Goal: Task Accomplishment & Management: Complete application form

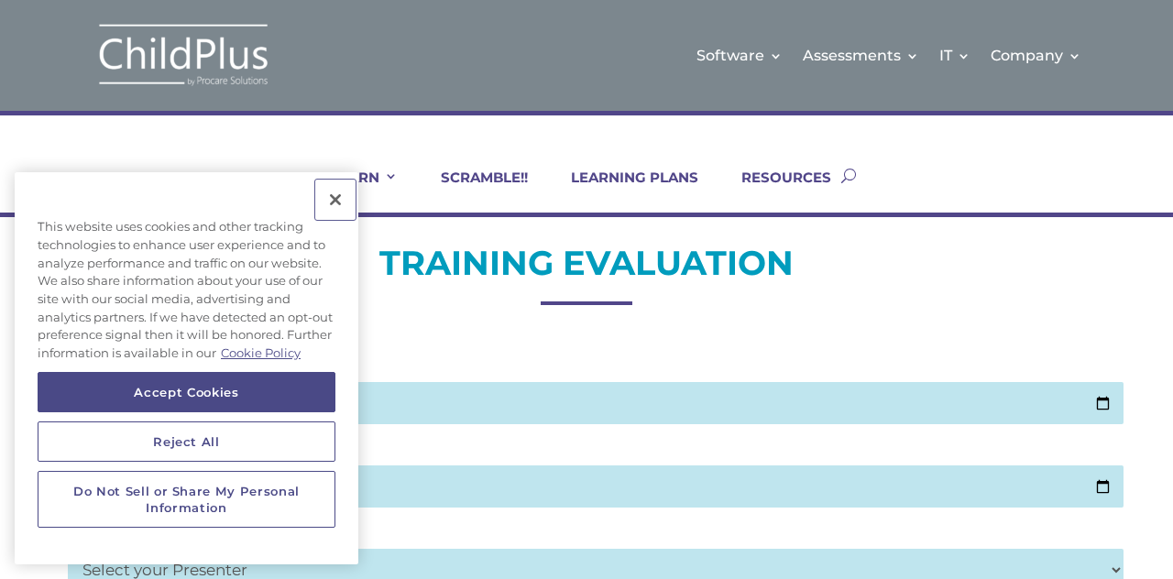
click at [336, 202] on button "Close" at bounding box center [335, 200] width 40 height 40
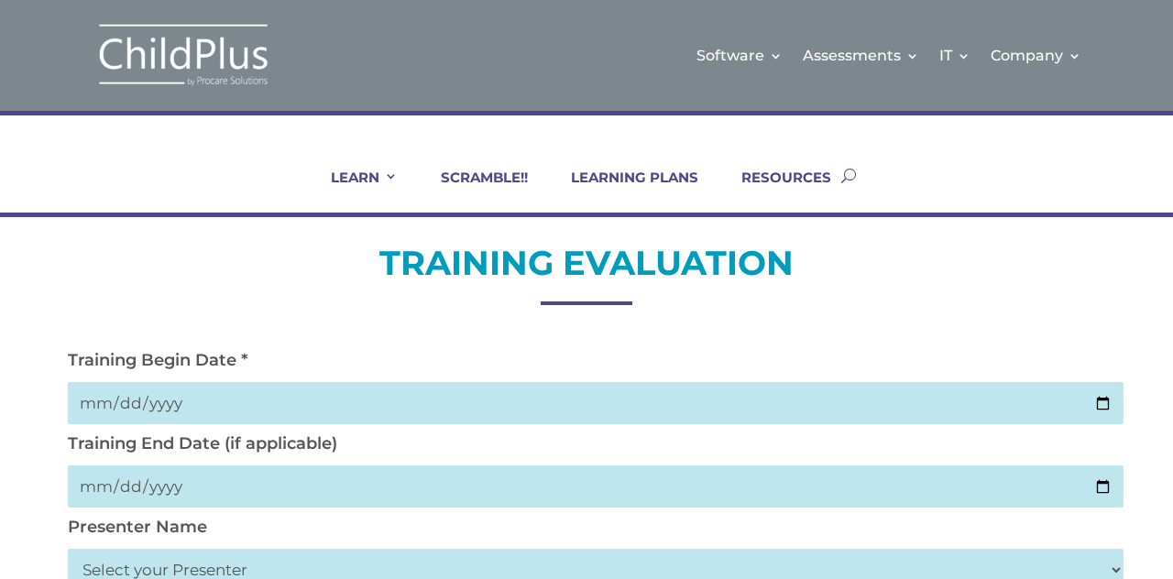
click at [675, 413] on input "date" at bounding box center [596, 403] width 1056 height 42
type input "2025-10-02"
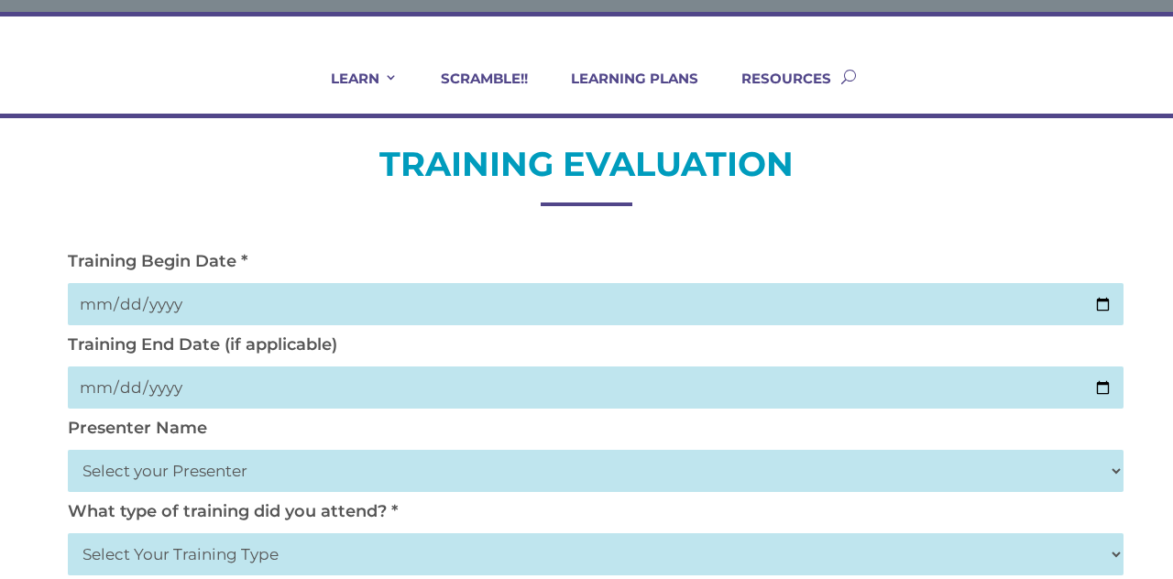
scroll to position [86, 0]
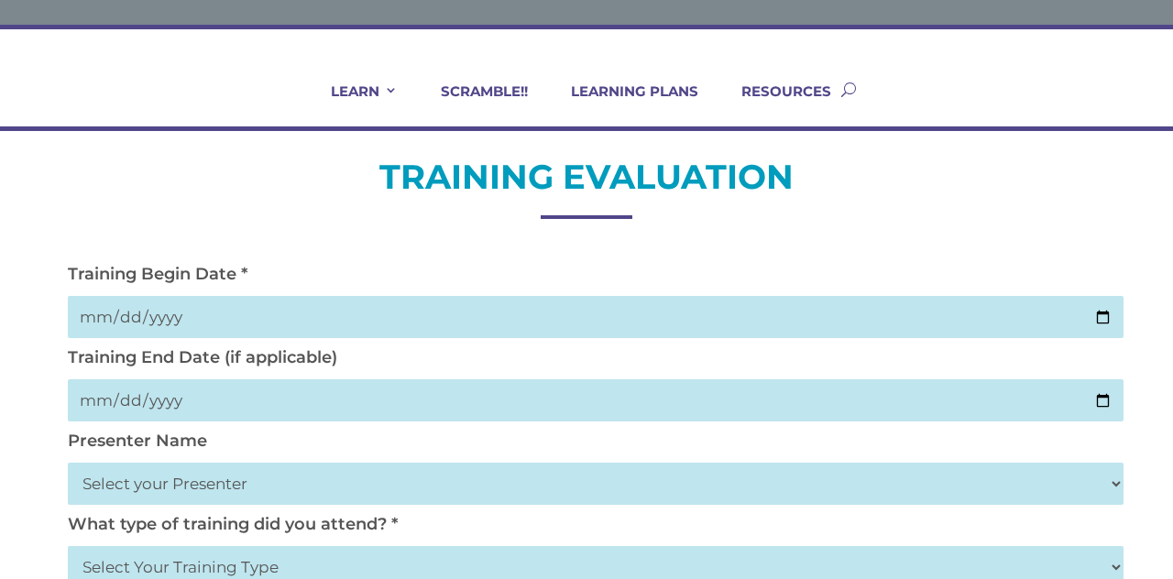
click at [567, 491] on select "Select your Presenter Aaron Dickerson Amy Corkery Cindy Coats Danielle Hensley …" at bounding box center [596, 484] width 1056 height 42
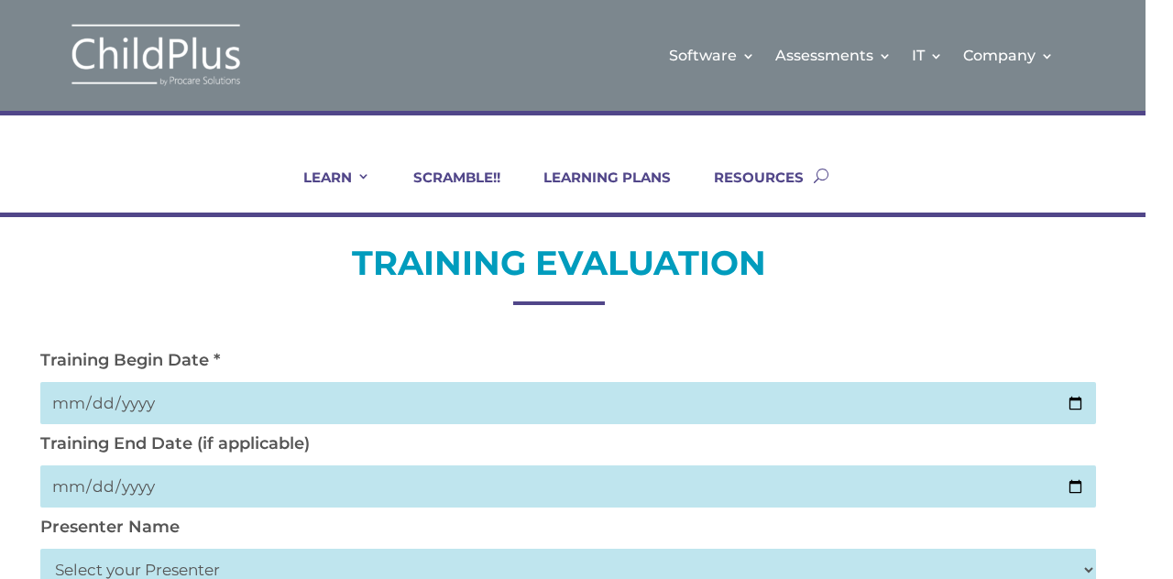
click at [1032, 391] on input "date" at bounding box center [568, 403] width 1056 height 42
type input "[DATE]"
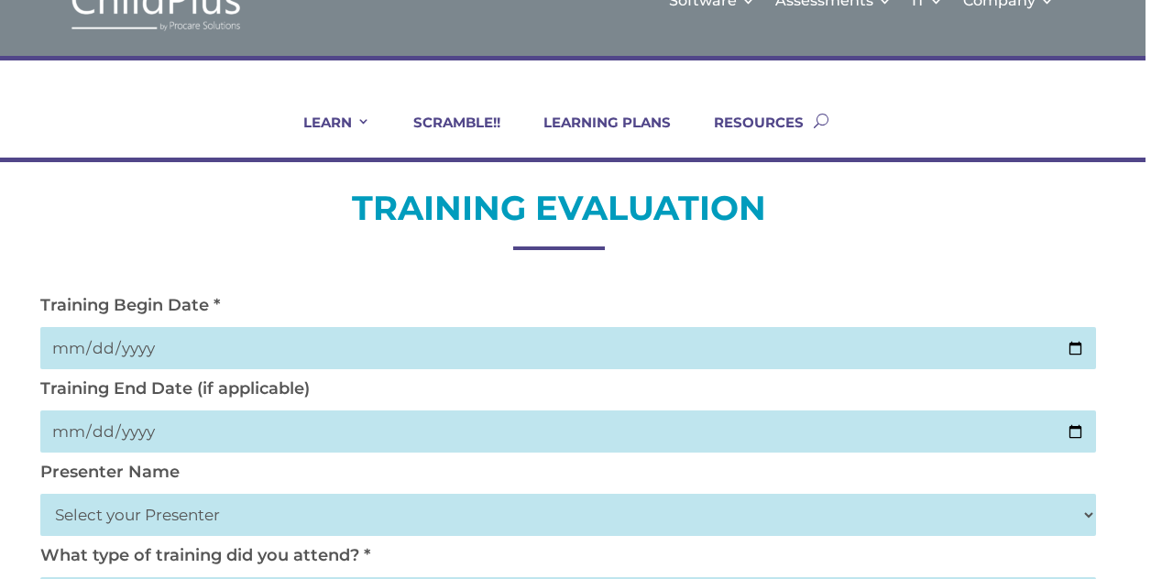
scroll to position [83, 0]
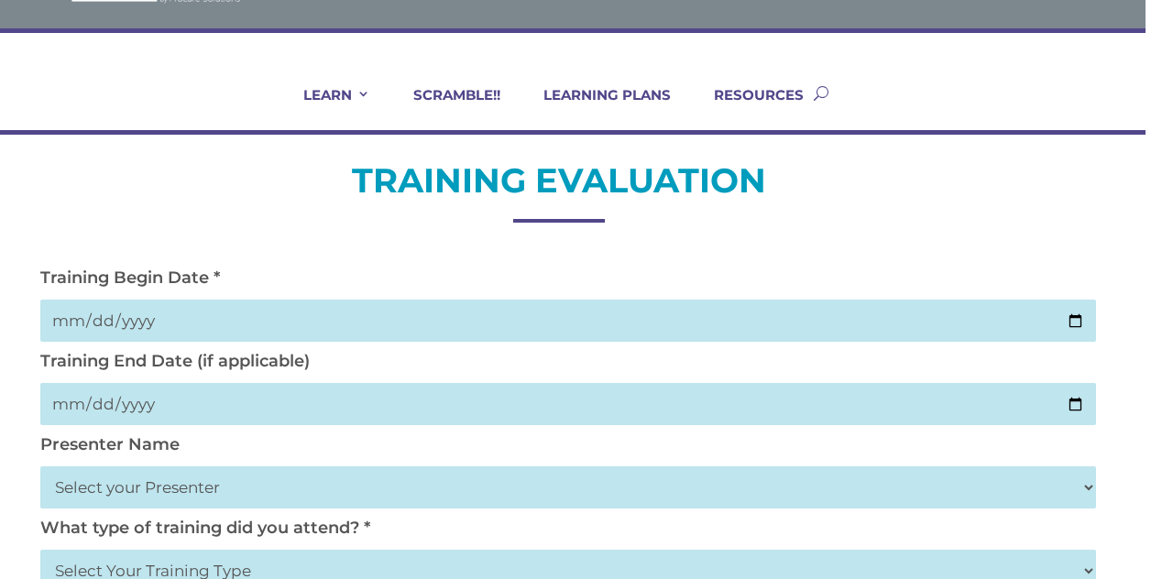
click at [543, 501] on select "Select your Presenter Aaron Dickerson Amy Corkery Cindy Coats Danielle Hensley …" at bounding box center [568, 488] width 1056 height 42
select select "Nickerson, Trecia"
click at [40, 469] on select "Select your Presenter Aaron Dickerson Amy Corkery Cindy Coats Danielle Hensley …" at bounding box center [568, 488] width 1056 height 42
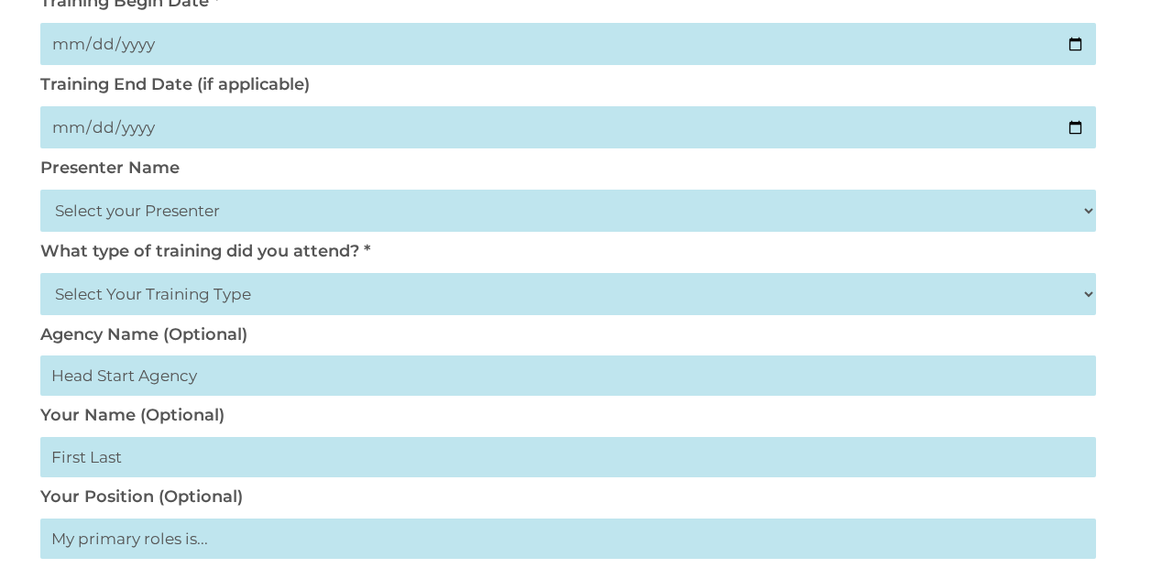
scroll to position [372, 0]
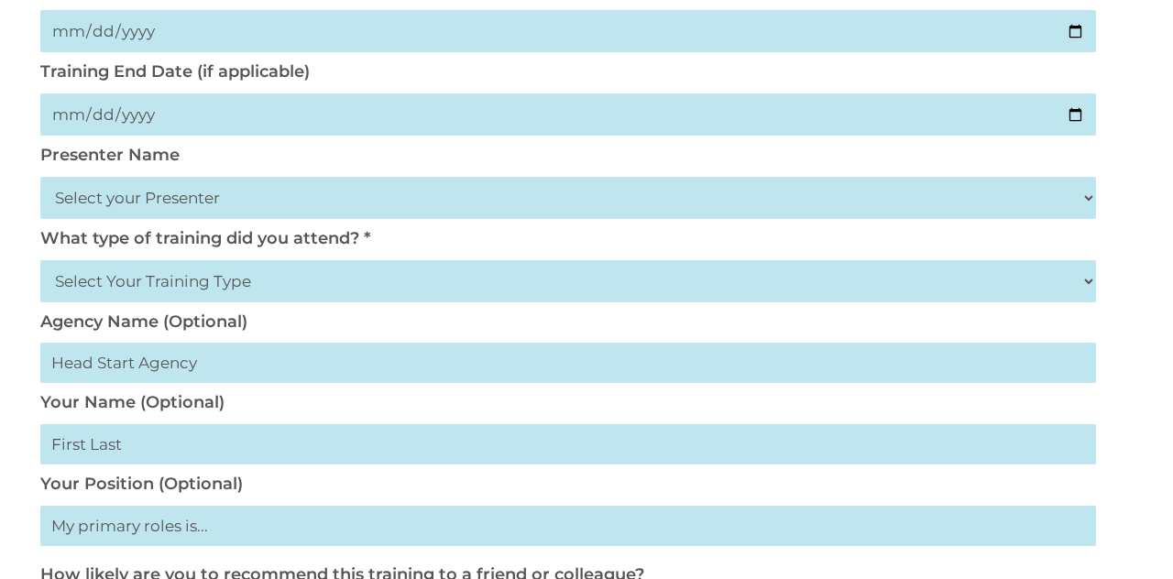
click at [820, 294] on select "Select Your Training Type On-site (at your agency) Virtual Visit Live Group Web…" at bounding box center [568, 281] width 1056 height 42
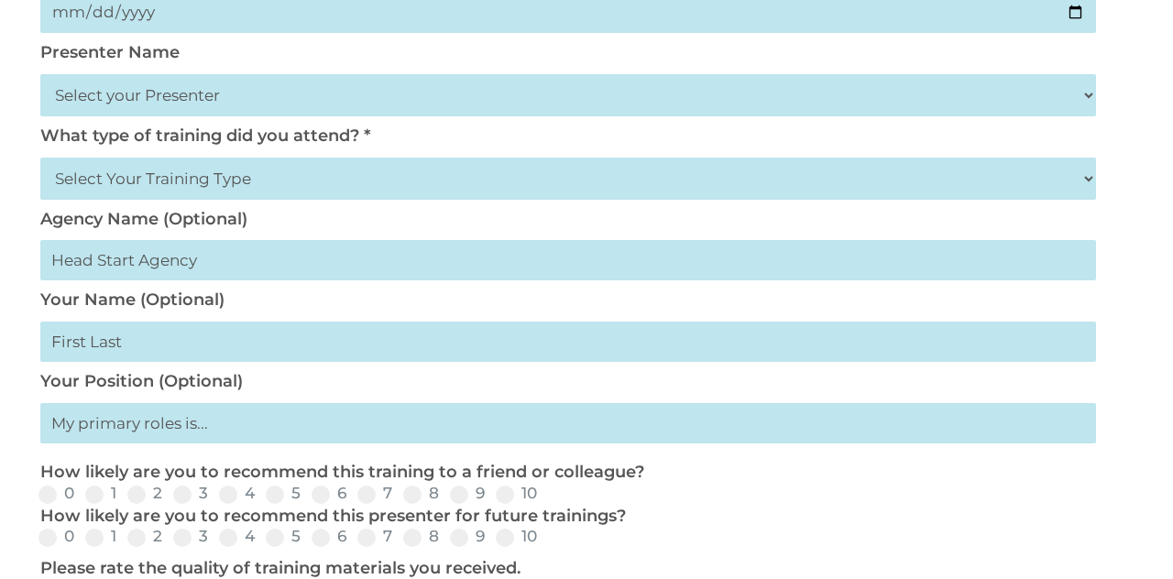
scroll to position [468, 0]
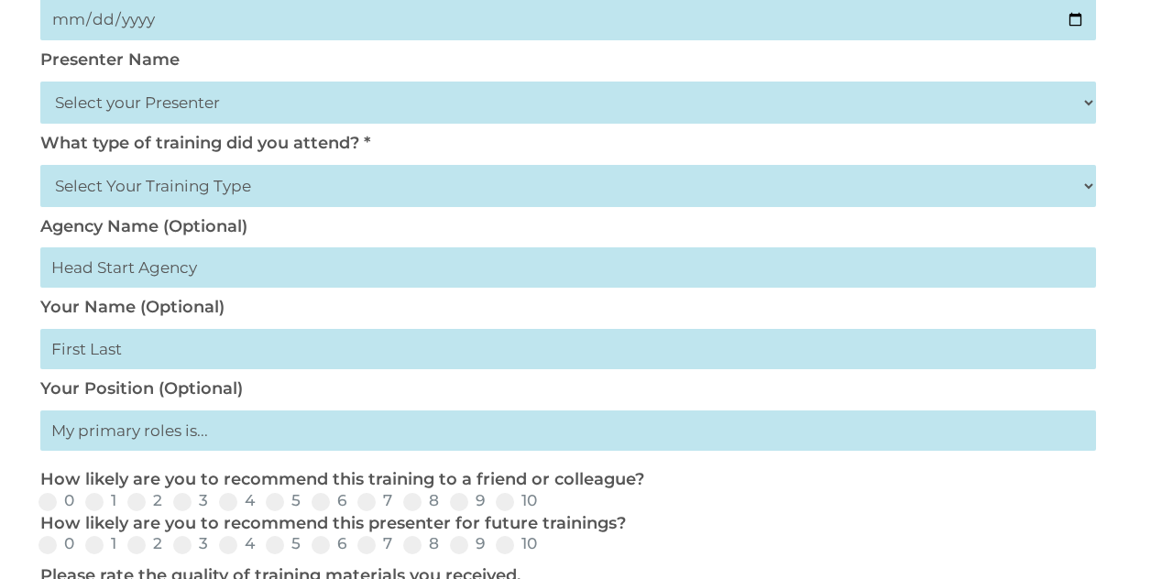
click at [372, 207] on select "Select Your Training Type On-site (at your agency) Virtual Visit Live Group Web…" at bounding box center [568, 186] width 1056 height 42
select select "On-site (at your agency)"
click at [40, 168] on select "Select Your Training Type On-site (at your agency) Virtual Visit Live Group Web…" at bounding box center [568, 186] width 1056 height 42
click at [488, 353] on input "text" at bounding box center [568, 349] width 1056 height 40
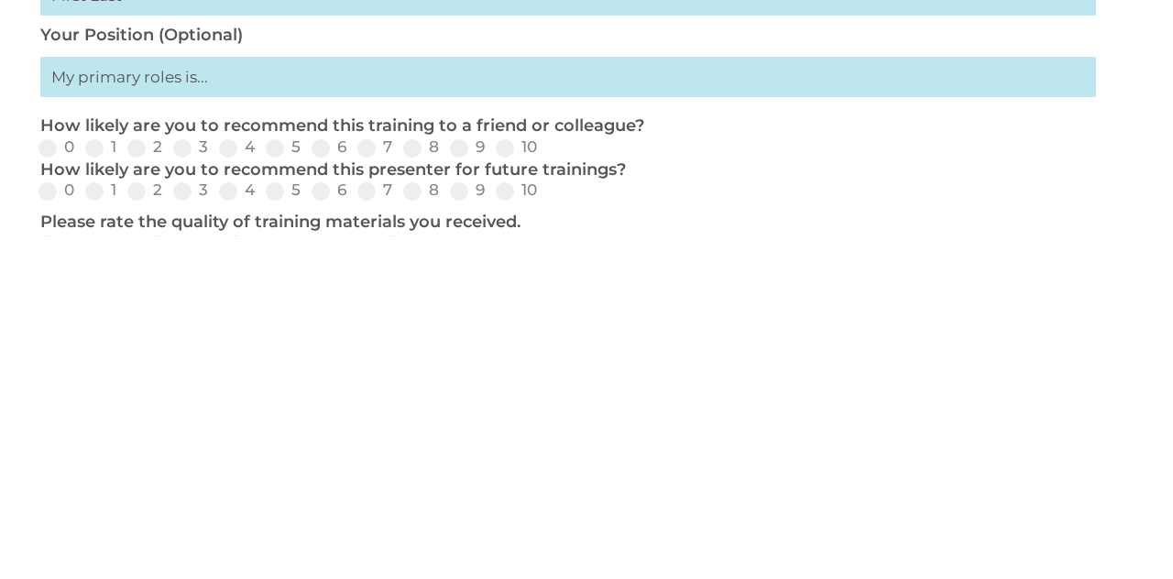
scroll to position [479, 0]
click at [462, 500] on span at bounding box center [459, 490] width 18 height 18
click at [494, 502] on input "9" at bounding box center [500, 496] width 12 height 12
radio input "true"
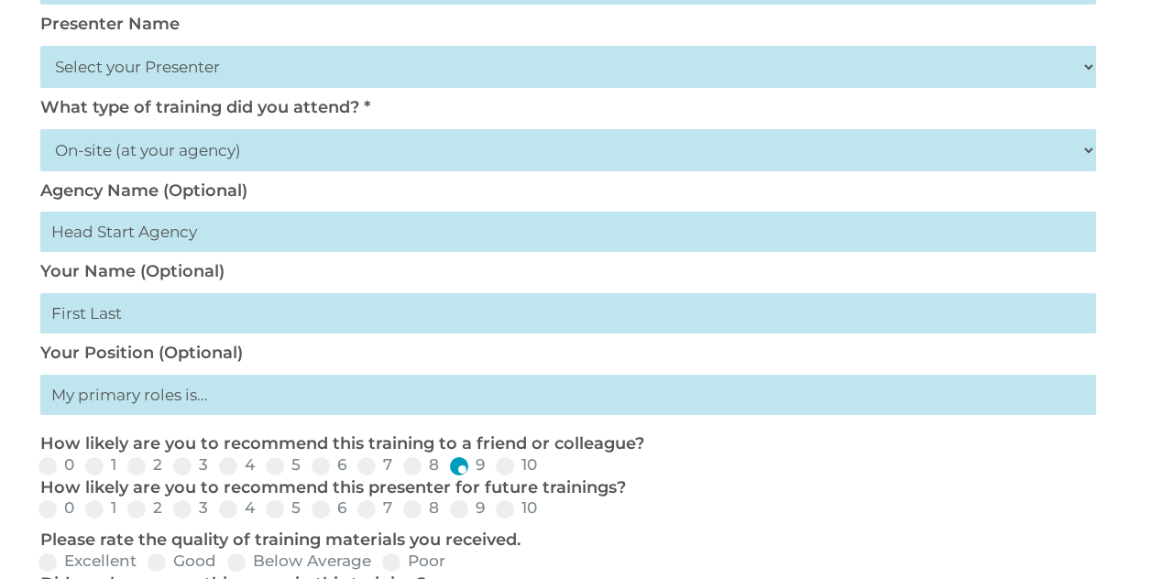
scroll to position [591, 0]
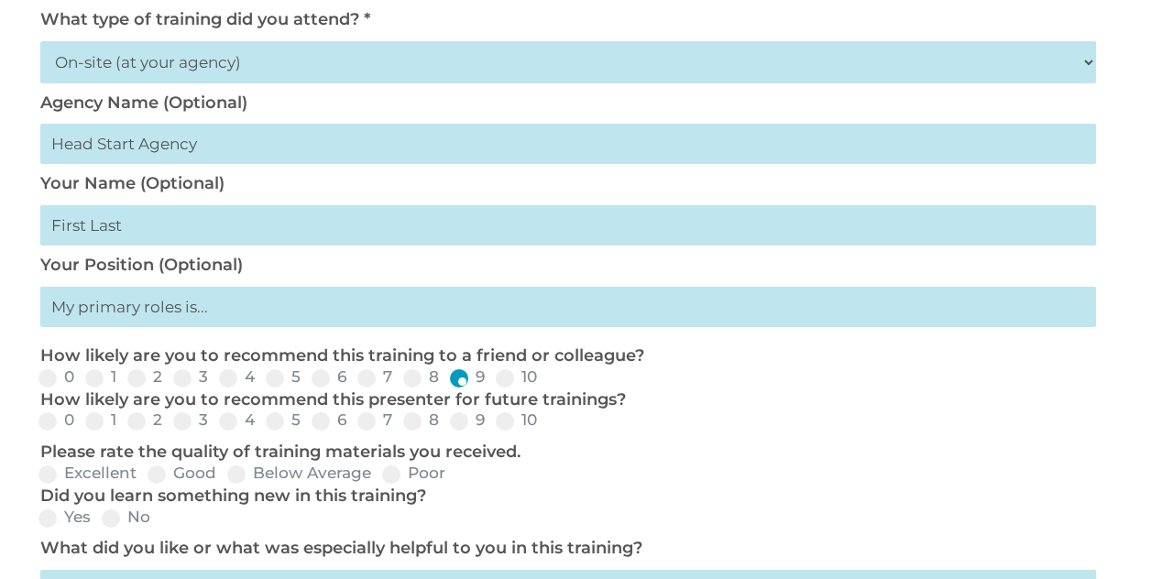
click at [460, 434] on input "8" at bounding box center [454, 428] width 12 height 12
radio input "true"
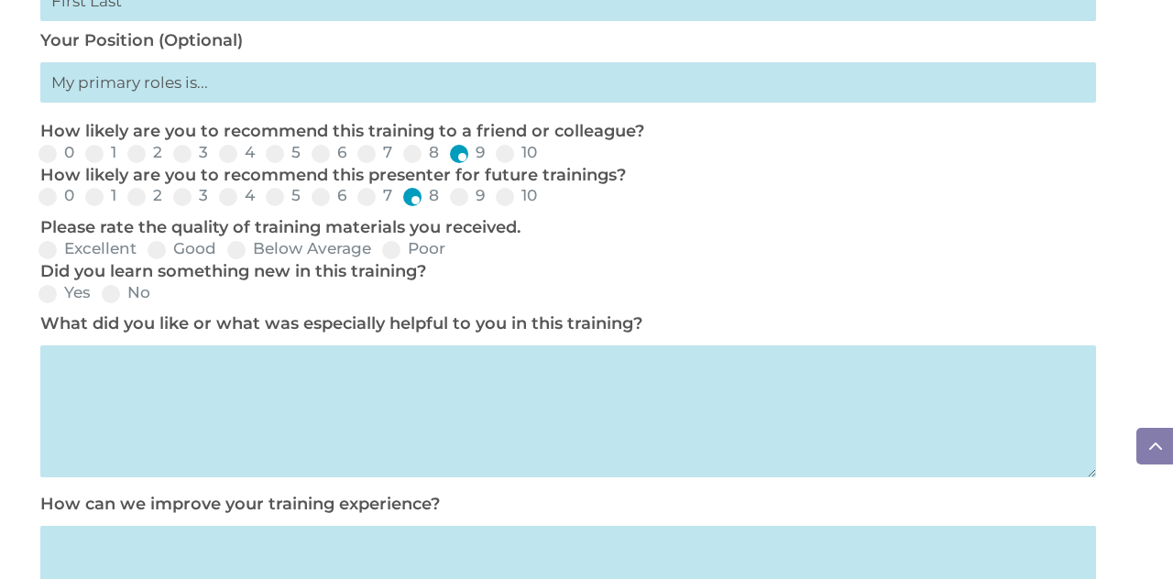
scroll to position [819, 0]
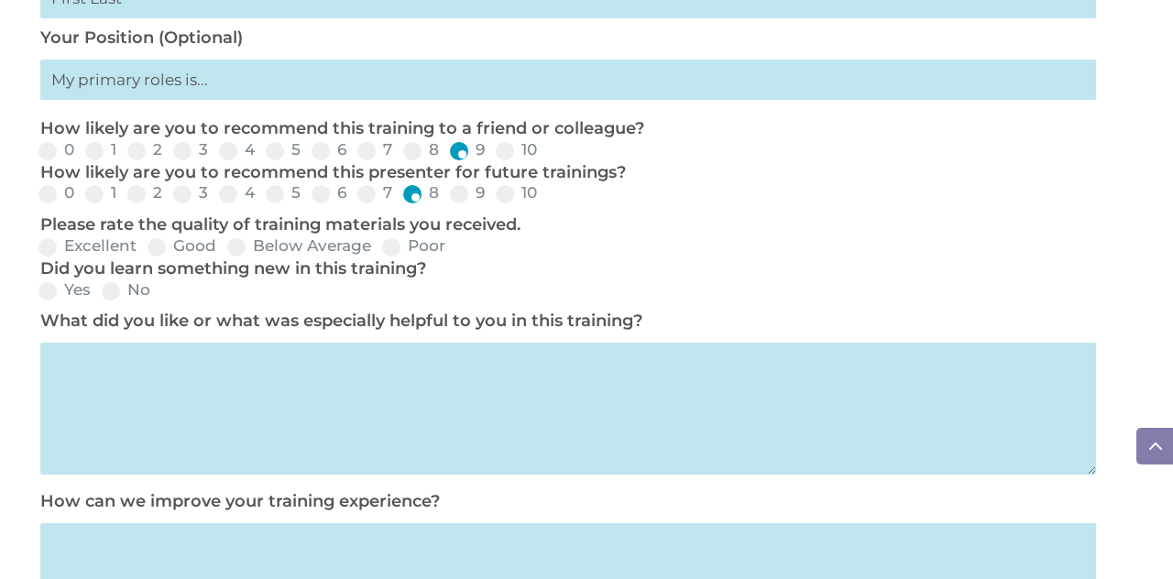
click at [157, 257] on span at bounding box center [157, 247] width 18 height 18
click at [226, 259] on input "Good" at bounding box center [232, 254] width 12 height 12
radio input "true"
click at [49, 321] on label "What did you like or what was especially helpful to you in this training?" at bounding box center [341, 321] width 602 height 20
click at [39, 298] on span at bounding box center [48, 291] width 18 height 18
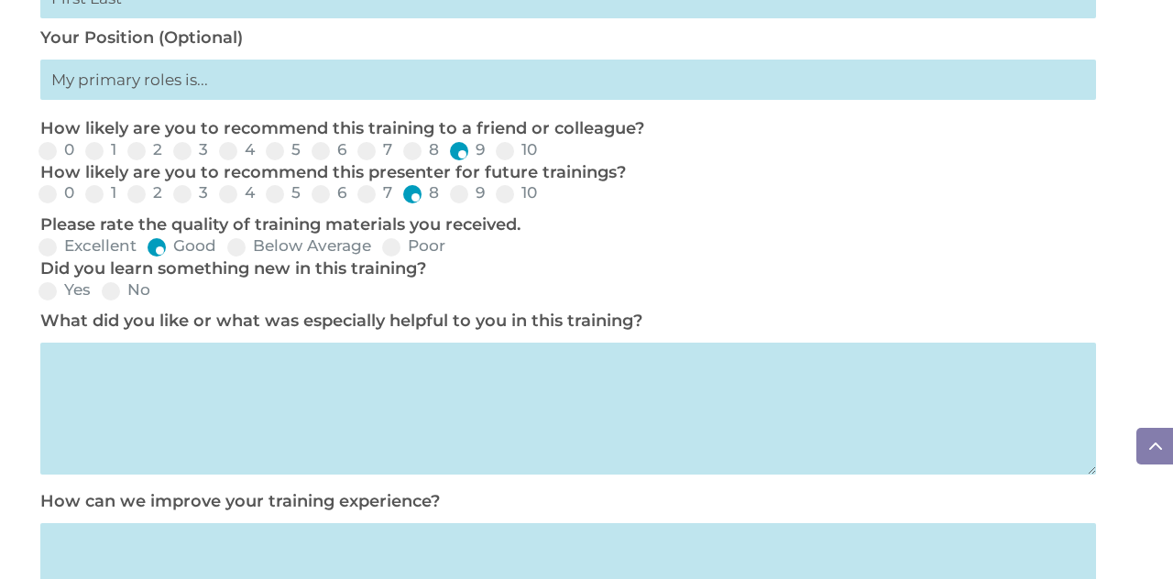
click at [100, 298] on input "Yes" at bounding box center [106, 298] width 12 height 12
radio input "true"
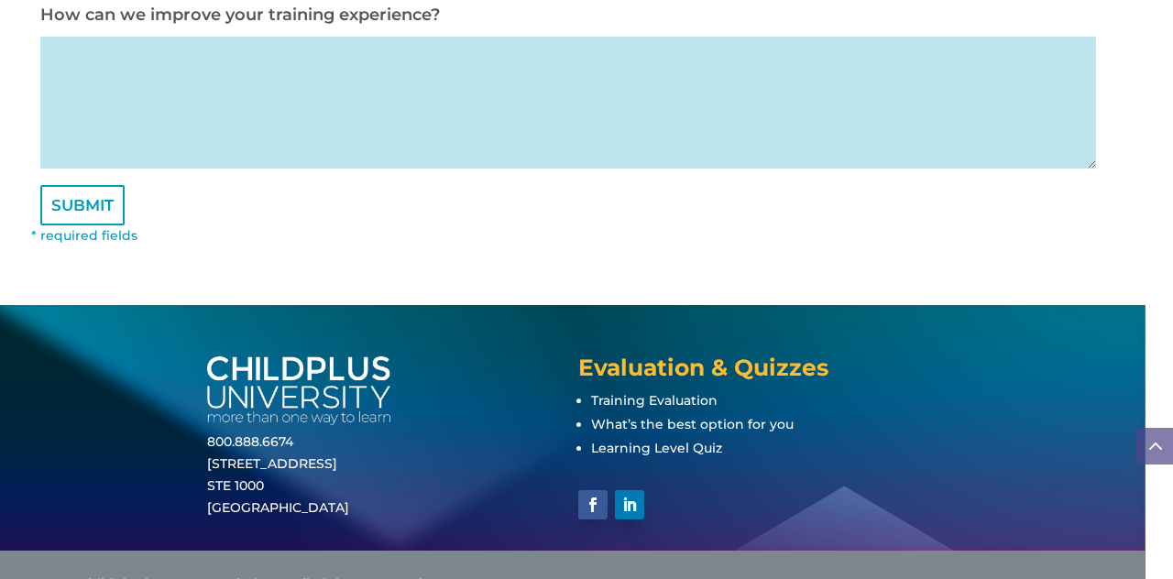
scroll to position [1329, 0]
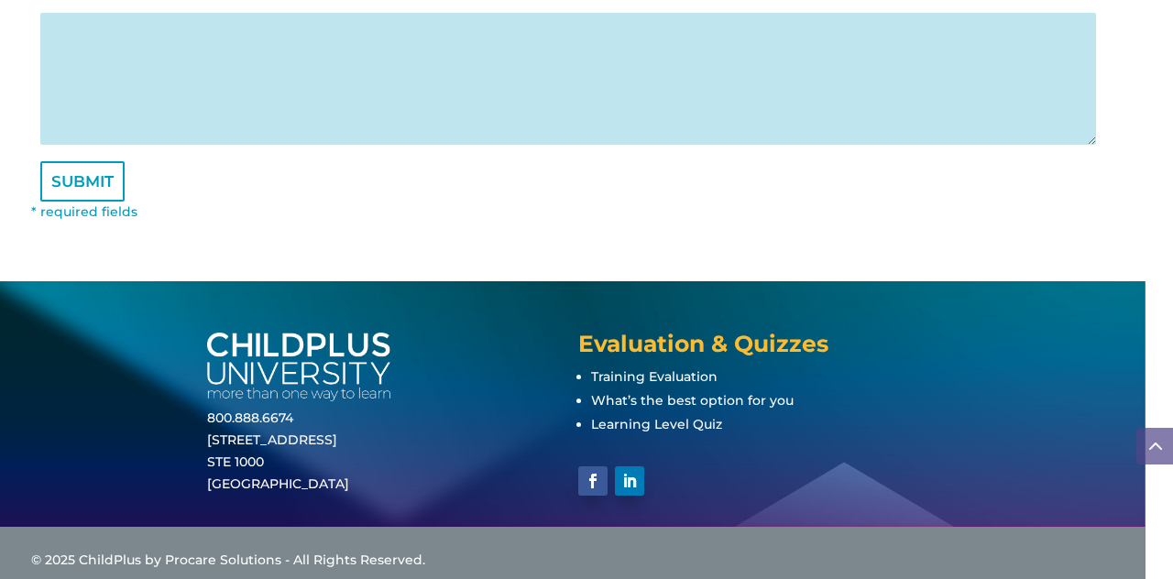
click at [84, 201] on input "SUBMIT" at bounding box center [82, 181] width 84 height 40
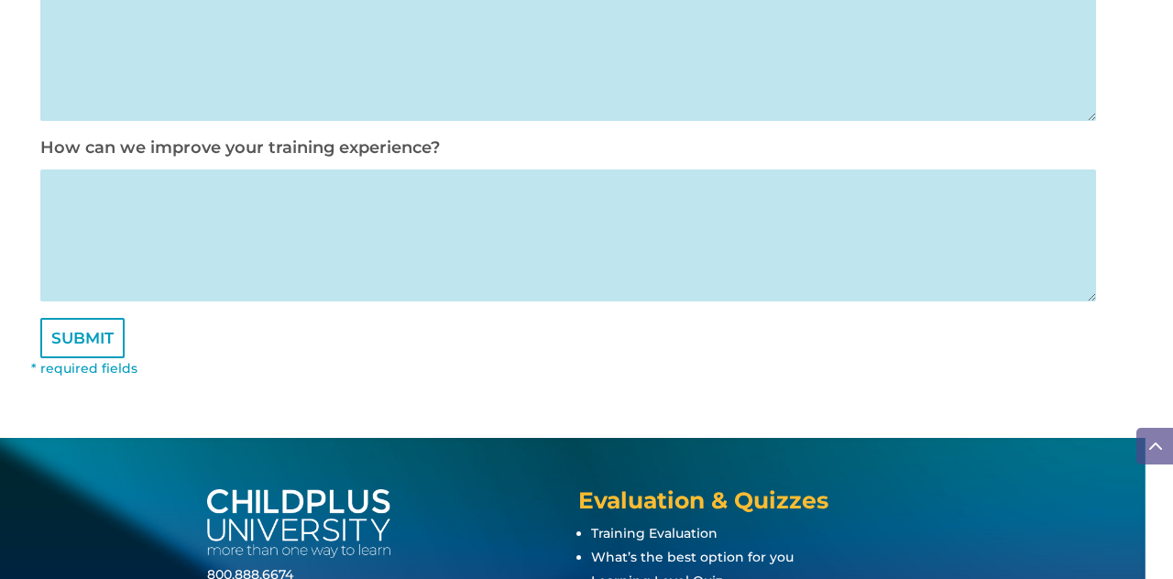
scroll to position [1162, 0]
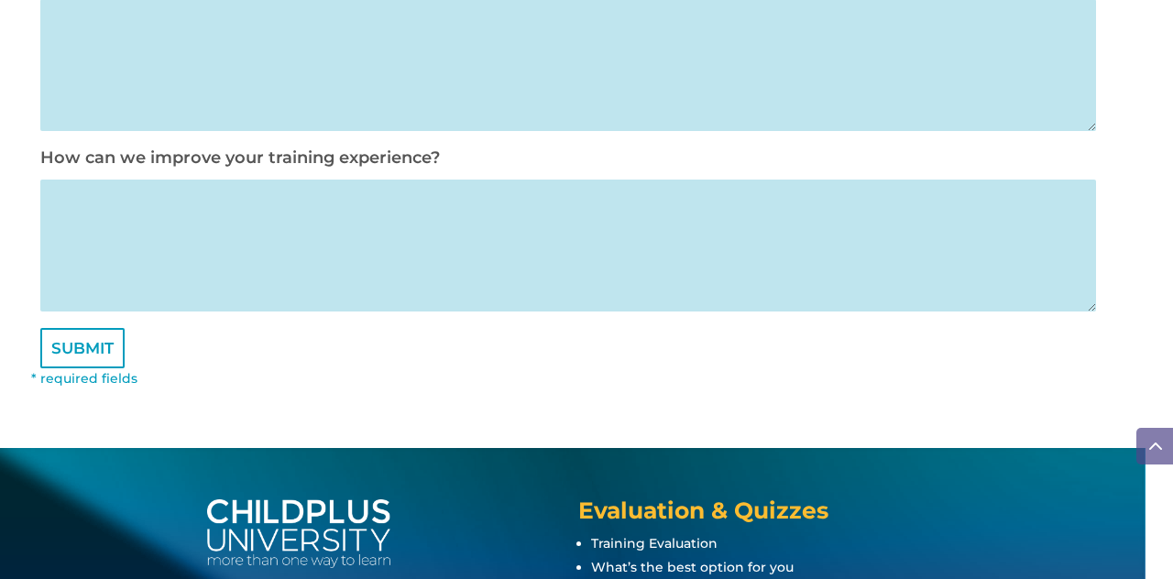
click at [107, 369] on input "SUBMIT" at bounding box center [82, 348] width 84 height 40
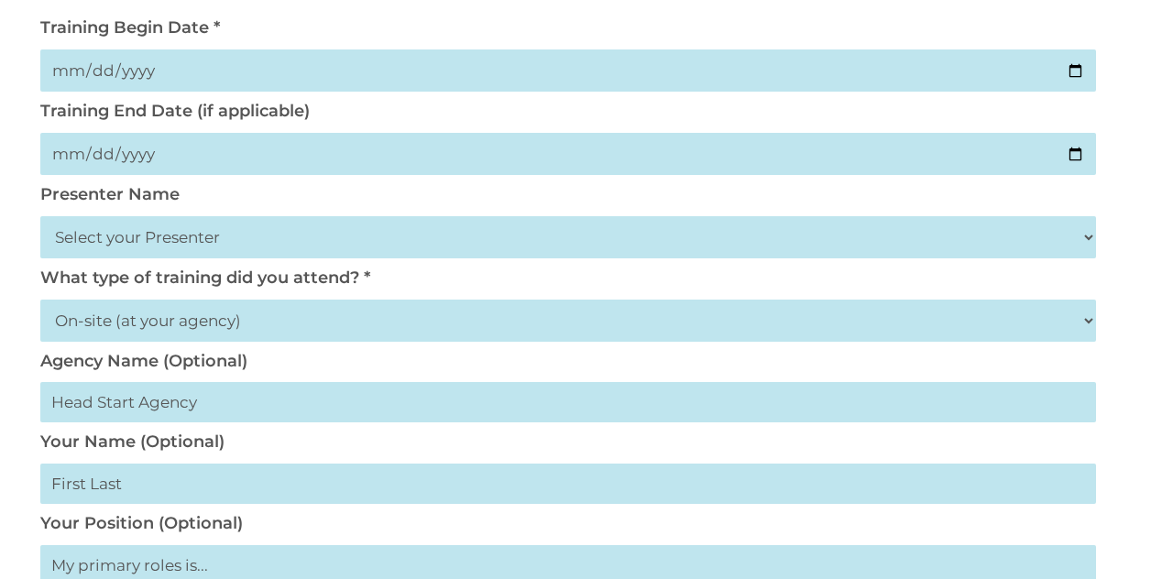
scroll to position [224, 0]
